Goal: Transaction & Acquisition: Purchase product/service

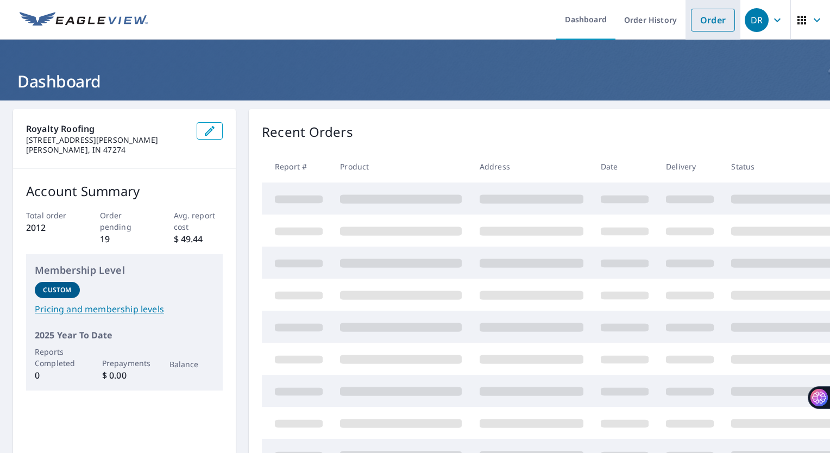
click at [691, 21] on link "Order" at bounding box center [713, 20] width 44 height 23
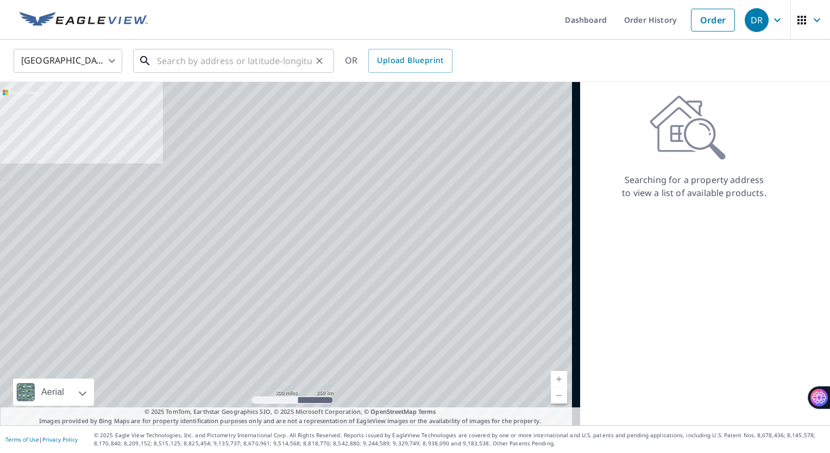
click at [189, 62] on input "text" at bounding box center [234, 61] width 155 height 30
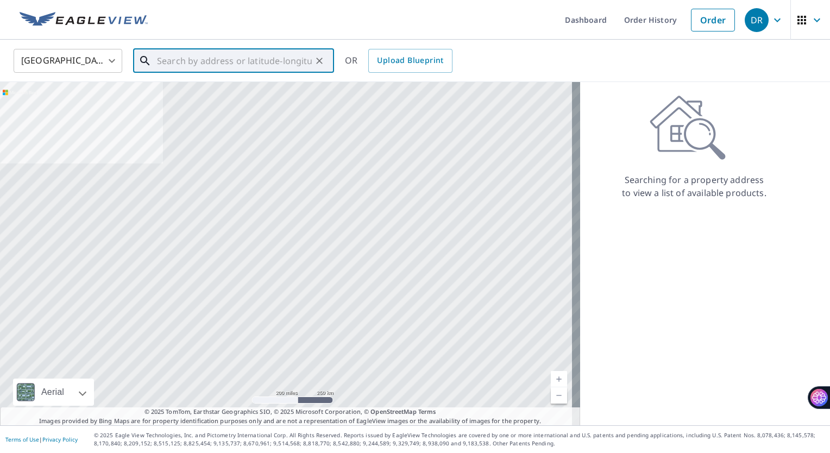
paste input "[STREET_ADDRESS]"
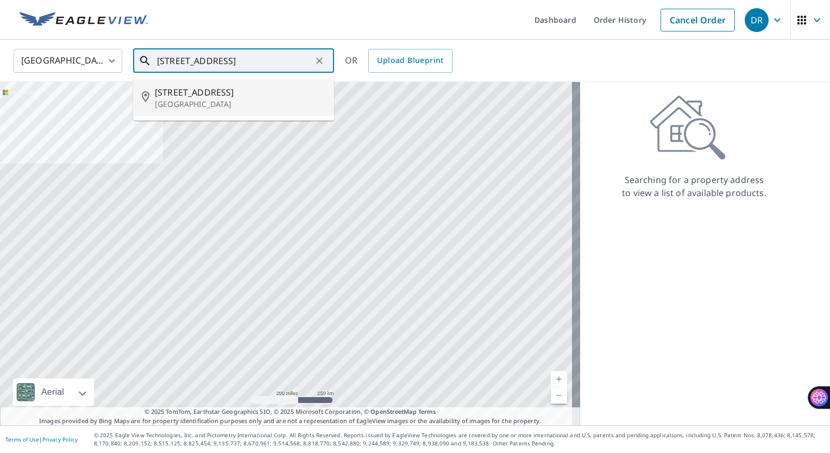
click at [203, 93] on span "[STREET_ADDRESS]" at bounding box center [240, 92] width 171 height 13
type input "[STREET_ADDRESS]"
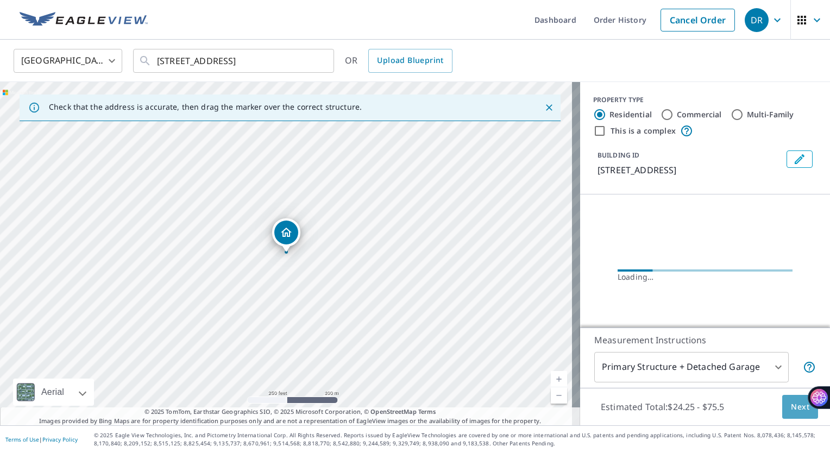
click at [791, 411] on span "Next" at bounding box center [800, 407] width 18 height 14
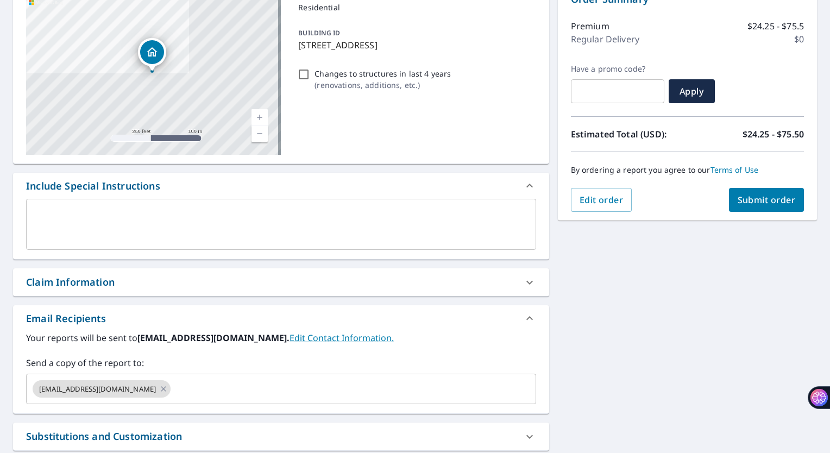
scroll to position [128, 0]
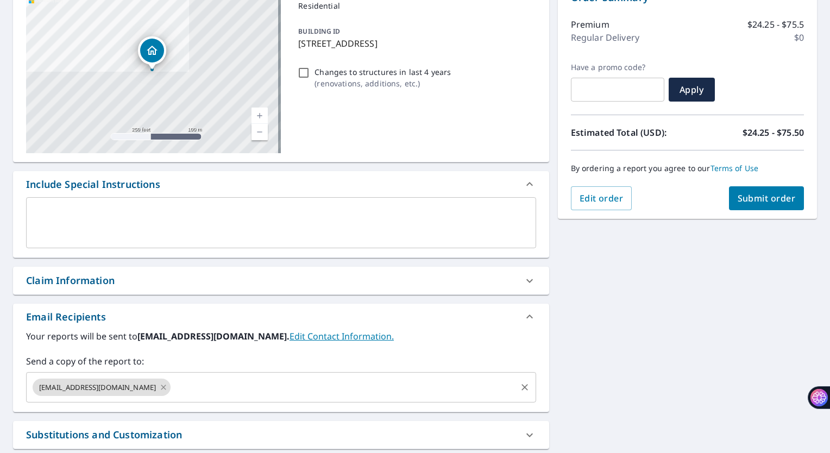
click at [159, 390] on icon at bounding box center [163, 387] width 9 height 12
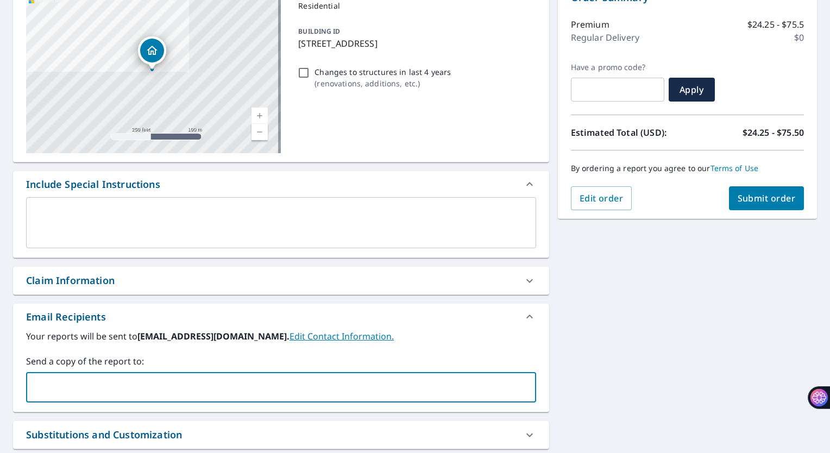
click at [120, 390] on input "text" at bounding box center [273, 387] width 484 height 21
type input "[EMAIL_ADDRESS][DOMAIN_NAME]"
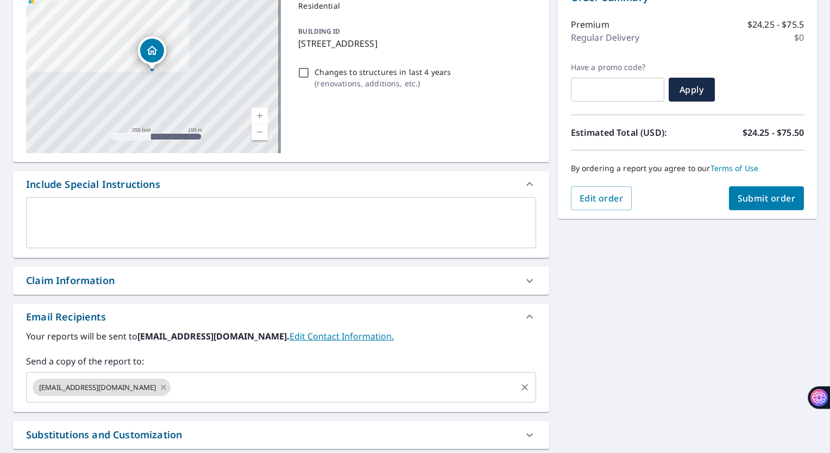
click at [617, 345] on div "[STREET_ADDRESS][GEOGRAPHIC_DATA] A standard road map Aerial A detailed look fr…" at bounding box center [415, 251] width 830 height 556
click at [754, 199] on span "Submit order" at bounding box center [767, 198] width 58 height 12
